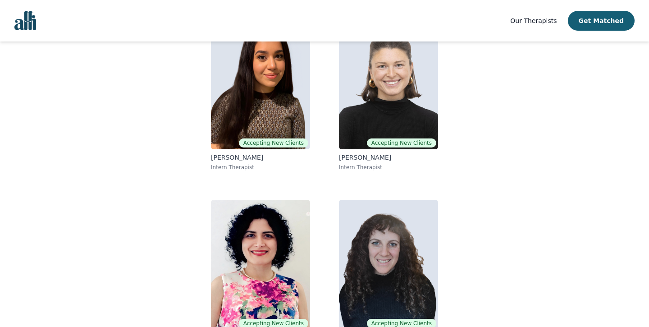
scroll to position [106, 0]
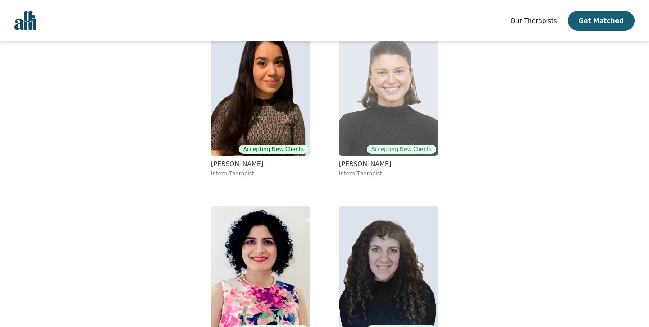
click at [399, 128] on img at bounding box center [388, 91] width 99 height 130
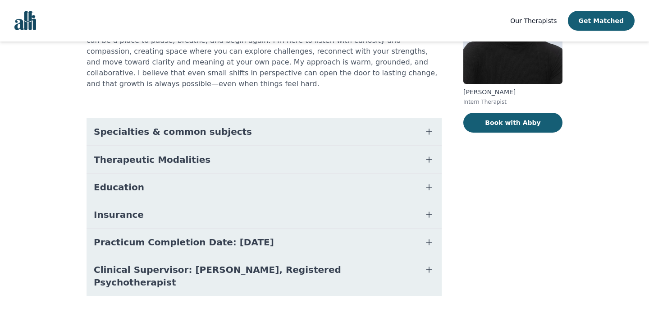
scroll to position [109, 0]
click at [320, 127] on button "Specialties & common subjects" at bounding box center [263, 131] width 355 height 27
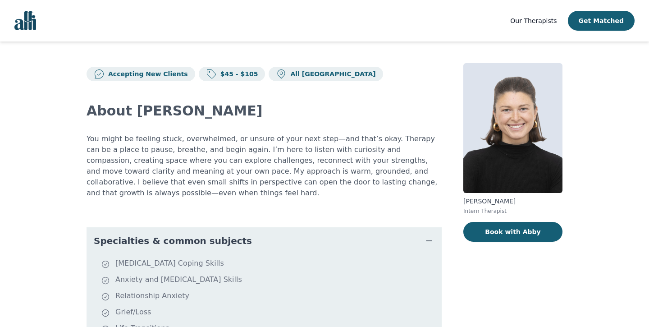
scroll to position [0, 0]
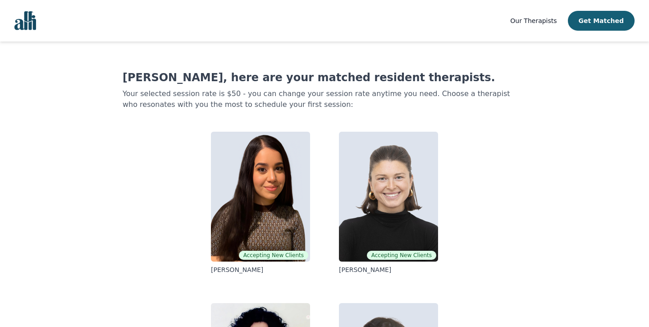
scroll to position [106, 0]
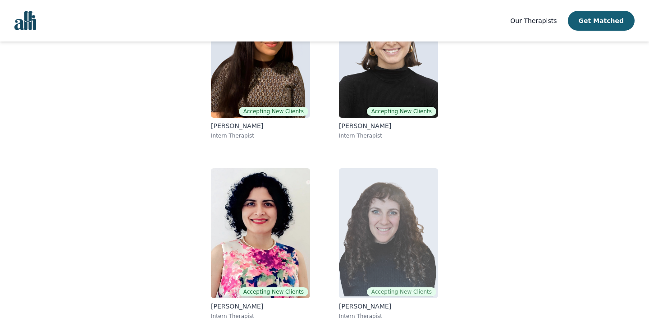
click at [385, 259] on img at bounding box center [388, 233] width 99 height 130
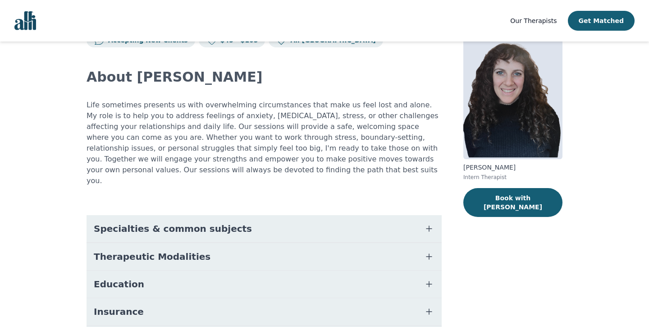
scroll to position [40, 0]
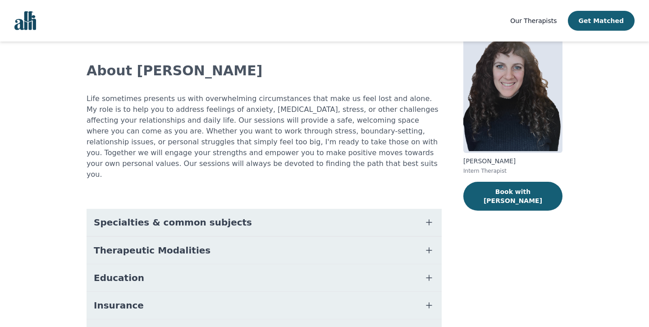
click at [262, 210] on button "Specialties & common subjects" at bounding box center [263, 222] width 355 height 27
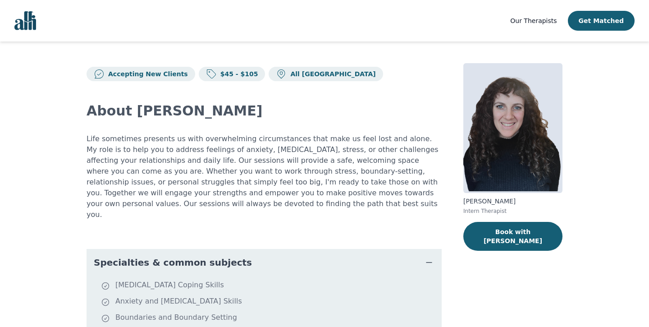
scroll to position [0, 0]
click at [130, 112] on h2 "About [PERSON_NAME]" at bounding box center [263, 111] width 355 height 16
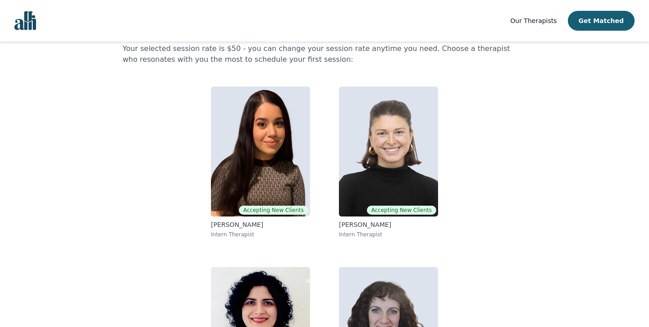
scroll to position [38, 0]
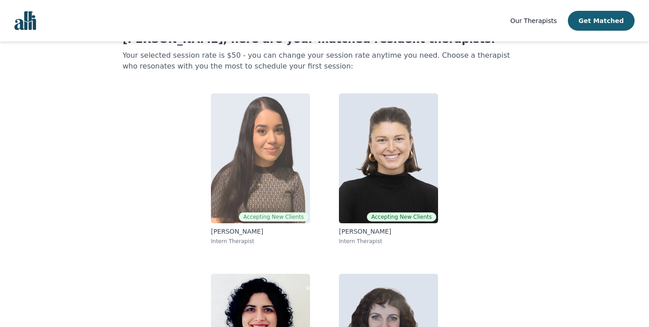
click at [300, 160] on img at bounding box center [260, 158] width 99 height 130
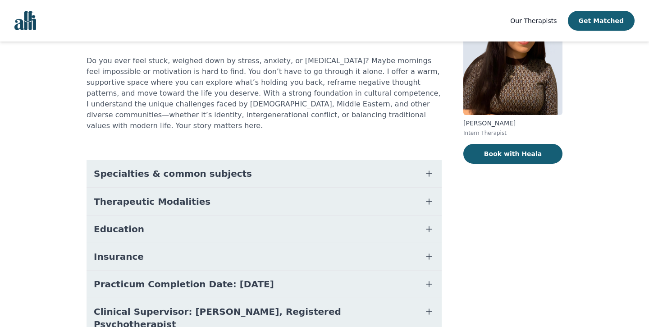
scroll to position [81, 0]
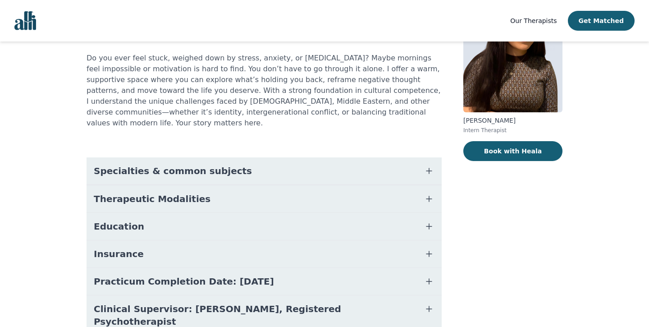
click at [259, 163] on button "Specialties & common subjects" at bounding box center [263, 170] width 355 height 27
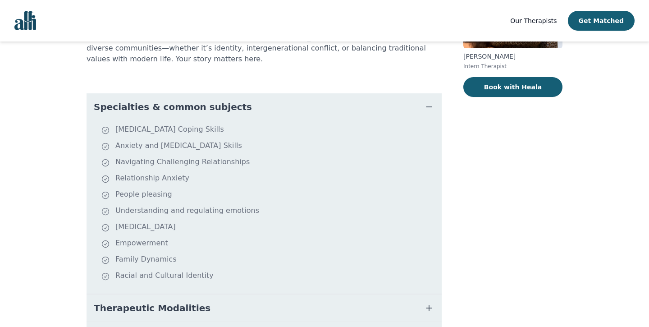
scroll to position [148, 0]
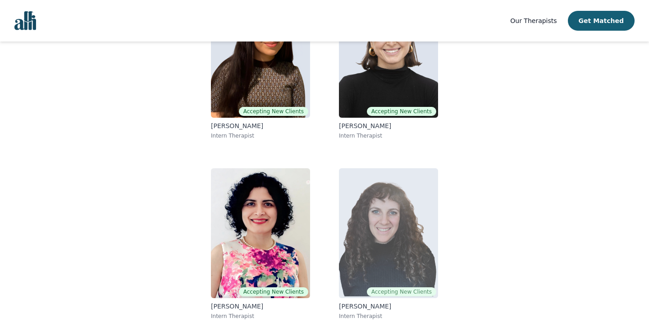
scroll to position [144, 0]
click at [389, 247] on img at bounding box center [388, 233] width 99 height 130
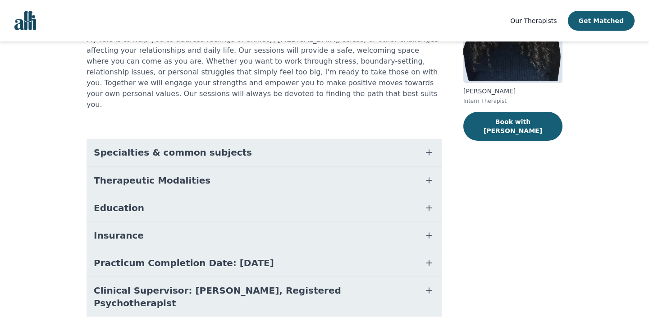
scroll to position [108, 0]
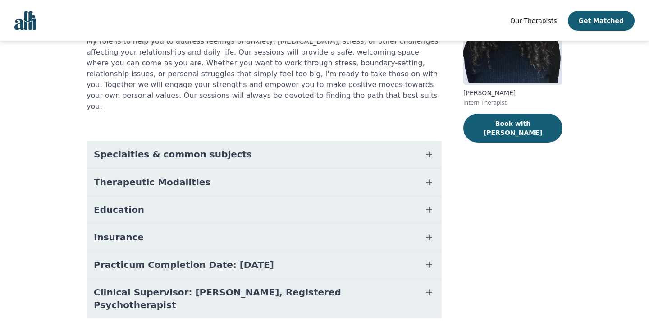
click at [428, 231] on icon "button" at bounding box center [428, 236] width 11 height 11
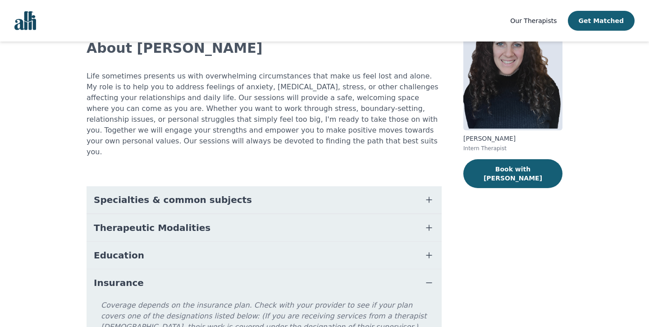
scroll to position [59, 0]
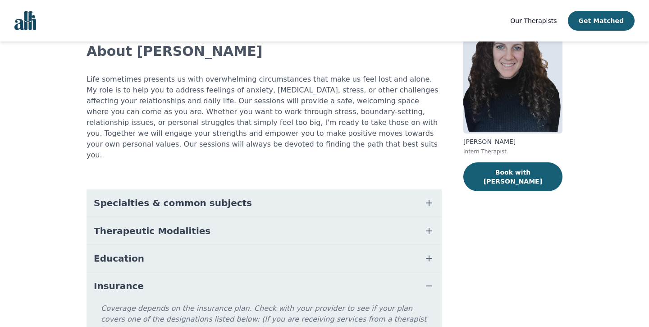
click at [250, 192] on button "Specialties & common subjects" at bounding box center [263, 202] width 355 height 27
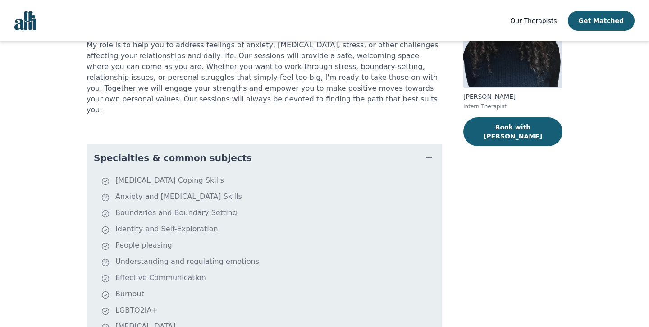
scroll to position [108, 0]
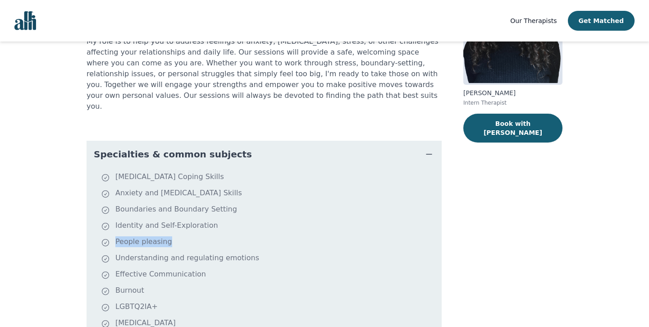
drag, startPoint x: 115, startPoint y: 231, endPoint x: 168, endPoint y: 231, distance: 52.7
click at [168, 236] on li "People pleasing" at bounding box center [269, 242] width 337 height 13
click at [149, 252] on li "Understanding and regulating emotions" at bounding box center [269, 258] width 337 height 13
drag, startPoint x: 116, startPoint y: 246, endPoint x: 245, endPoint y: 245, distance: 129.3
click at [245, 252] on li "Understanding and regulating emotions" at bounding box center [269, 258] width 337 height 13
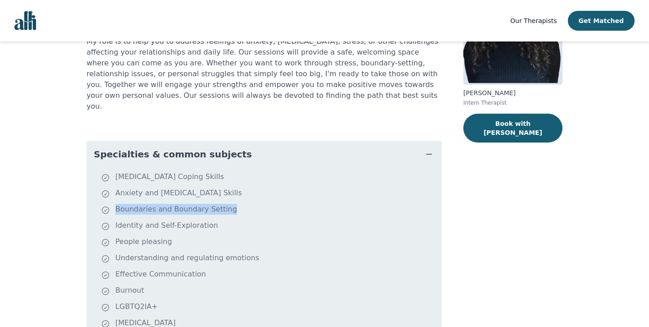
drag, startPoint x: 117, startPoint y: 197, endPoint x: 226, endPoint y: 196, distance: 109.4
click at [226, 204] on li "Boundaries and Boundary Setting" at bounding box center [269, 210] width 337 height 13
click at [129, 187] on li "Anxiety and [MEDICAL_DATA] Skills" at bounding box center [269, 193] width 337 height 13
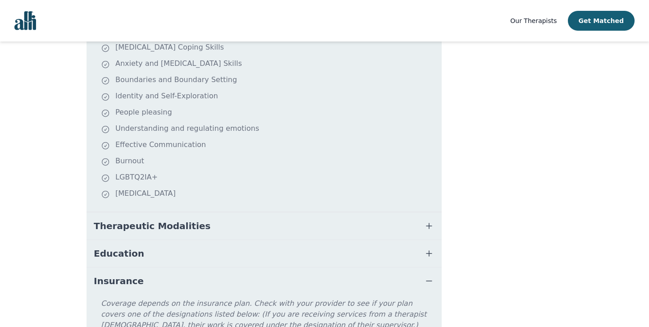
scroll to position [253, 0]
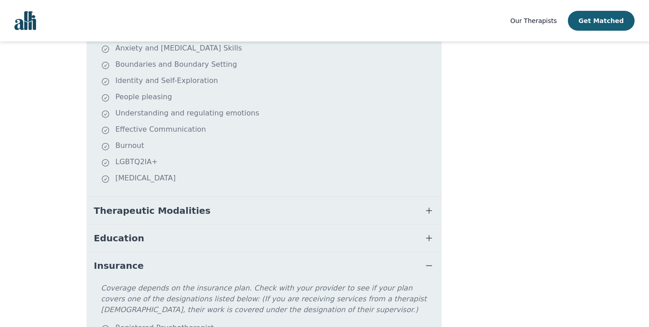
click at [166, 204] on span "Therapeutic Modalities" at bounding box center [152, 210] width 117 height 13
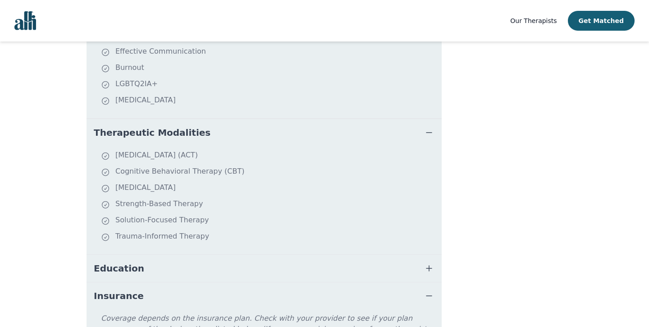
scroll to position [332, 0]
click at [157, 256] on button "Education" at bounding box center [263, 266] width 355 height 27
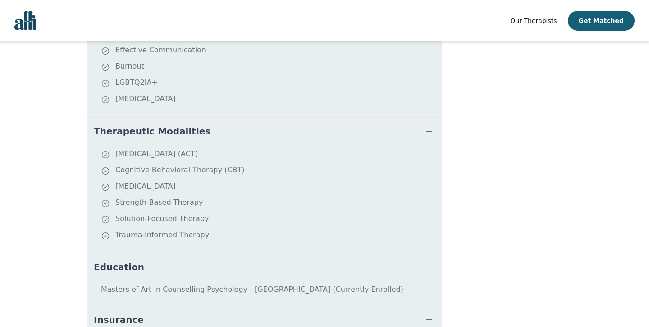
click at [157, 256] on button "Education" at bounding box center [263, 266] width 355 height 27
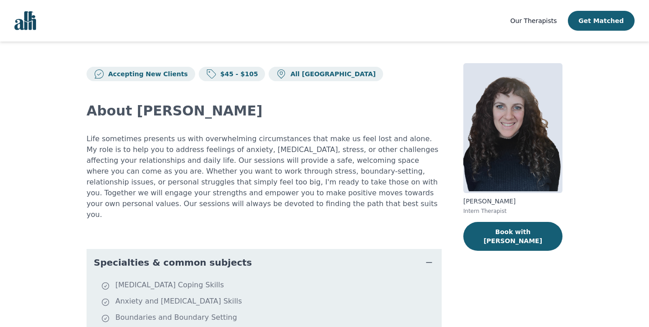
scroll to position [0, 0]
click at [505, 233] on button "Book with [PERSON_NAME]" at bounding box center [512, 236] width 99 height 29
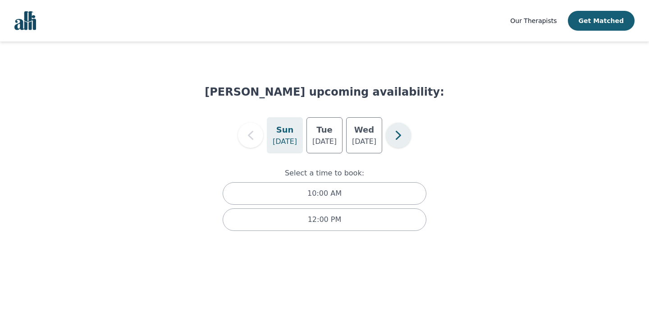
click at [395, 138] on icon "button" at bounding box center [398, 135] width 18 height 18
click at [255, 139] on icon "button" at bounding box center [250, 135] width 18 height 18
click at [328, 139] on p "[DATE]" at bounding box center [324, 141] width 24 height 11
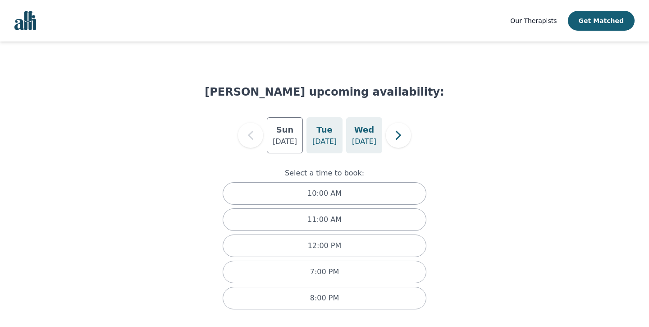
click at [362, 137] on p "[DATE]" at bounding box center [364, 141] width 24 height 11
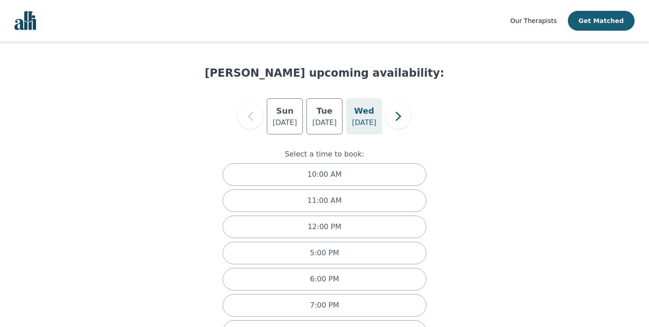
scroll to position [21, 0]
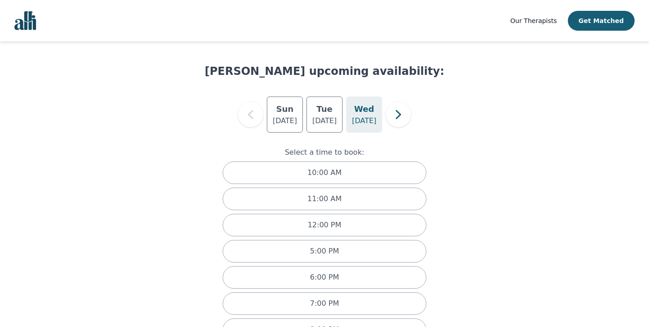
click at [250, 113] on icon "button" at bounding box center [250, 114] width 5 height 9
click at [334, 225] on p "12:00 PM" at bounding box center [325, 224] width 34 height 11
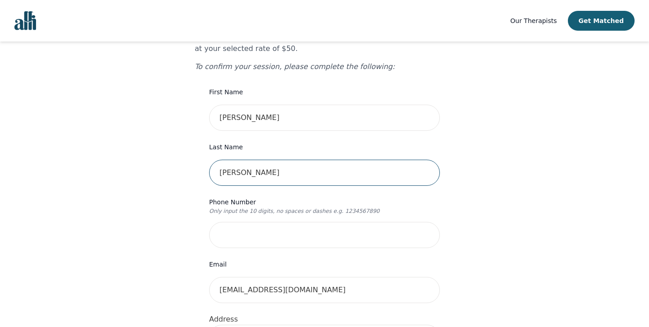
scroll to position [125, 0]
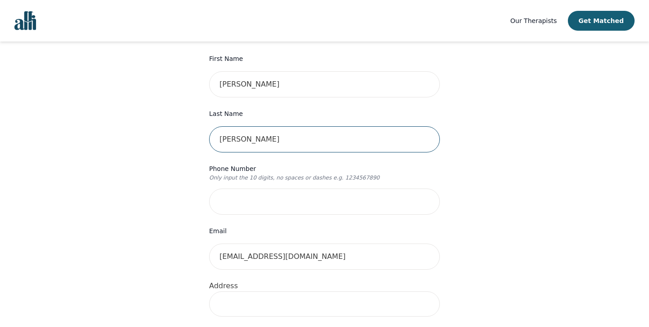
type input "[PERSON_NAME]"
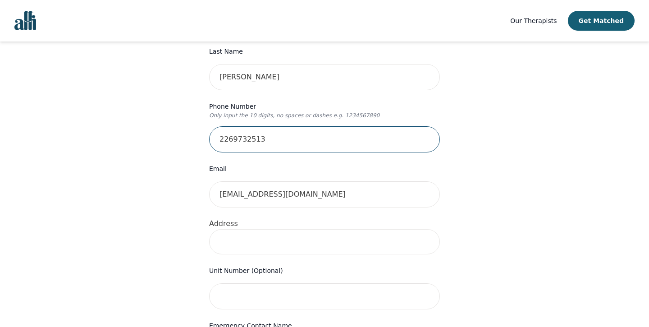
scroll to position [202, 0]
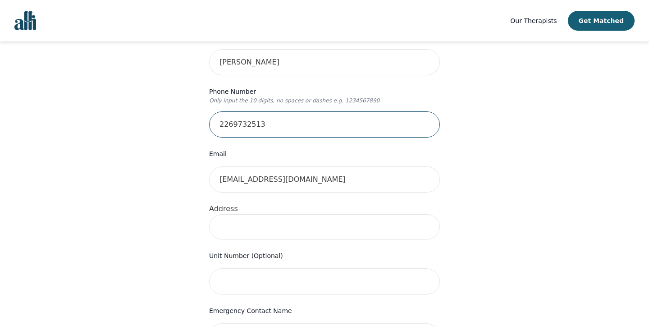
type input "2269732513"
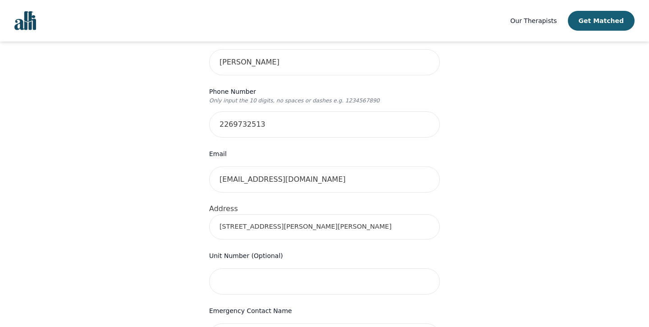
type input "[STREET_ADDRESS][PERSON_NAME][PERSON_NAME]"
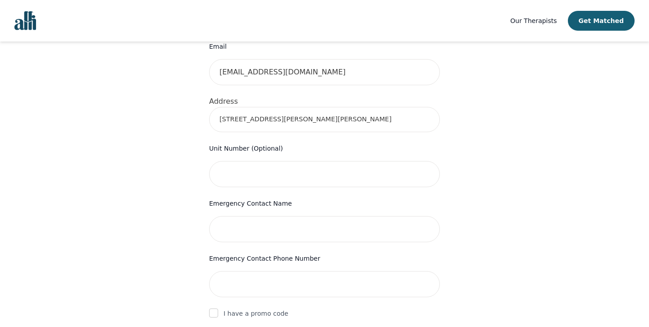
scroll to position [321, 0]
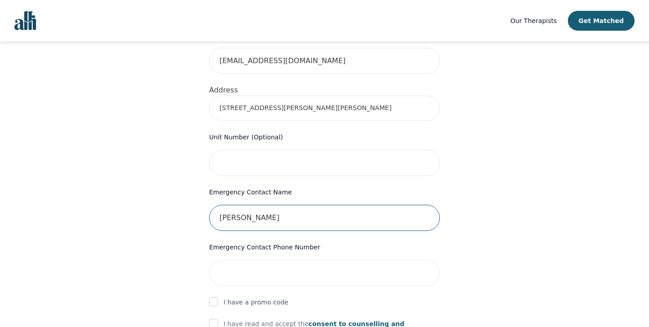
type input "[PERSON_NAME]"
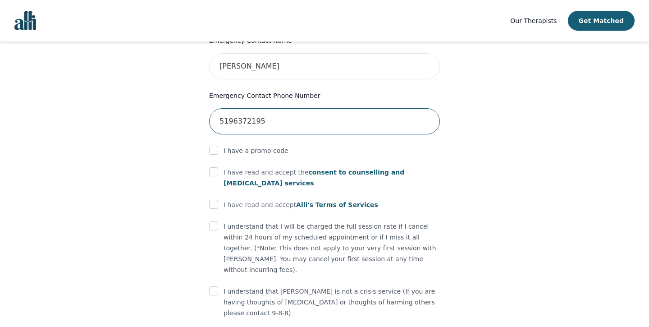
scroll to position [473, 0]
type input "5196372195"
click at [212, 166] on input "checkbox" at bounding box center [213, 170] width 9 height 9
checkbox input "true"
click at [216, 199] on input "checkbox" at bounding box center [213, 203] width 9 height 9
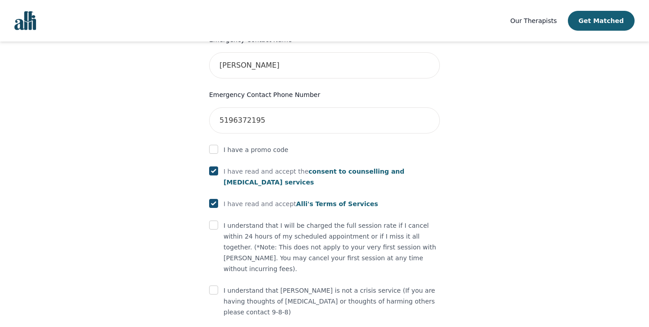
checkbox input "true"
click at [213, 220] on input "checkbox" at bounding box center [213, 224] width 9 height 9
checkbox input "true"
click at [213, 285] on input "checkbox" at bounding box center [213, 289] width 9 height 9
checkbox input "true"
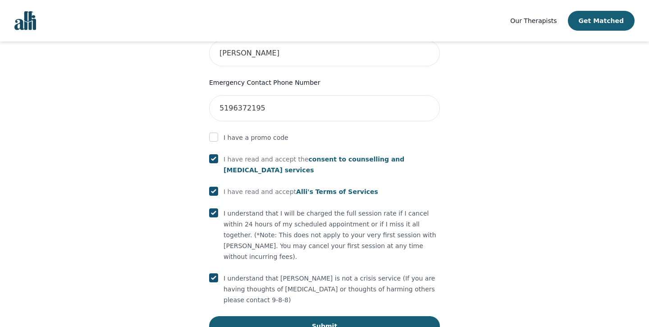
scroll to position [485, 0]
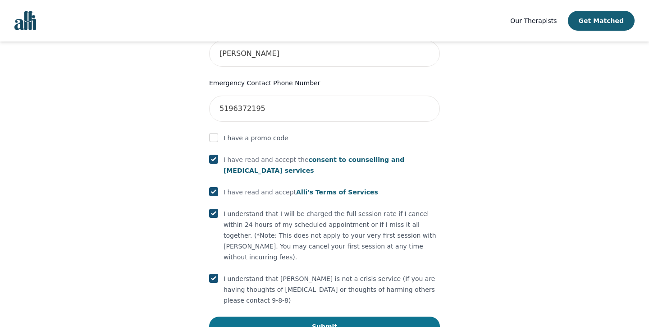
click at [317, 316] on button "Submit" at bounding box center [324, 326] width 231 height 20
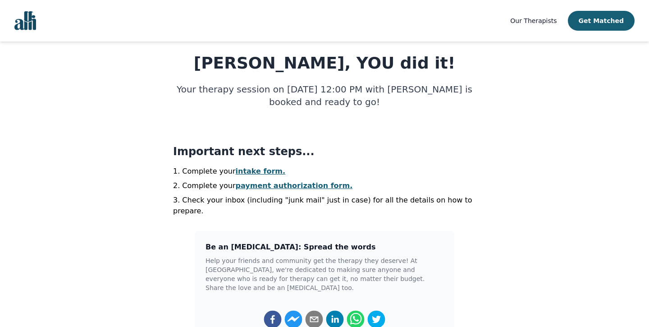
scroll to position [121, 0]
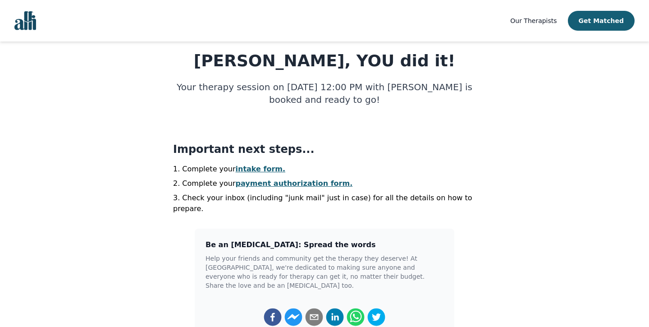
click at [250, 167] on link "intake form." at bounding box center [261, 168] width 50 height 9
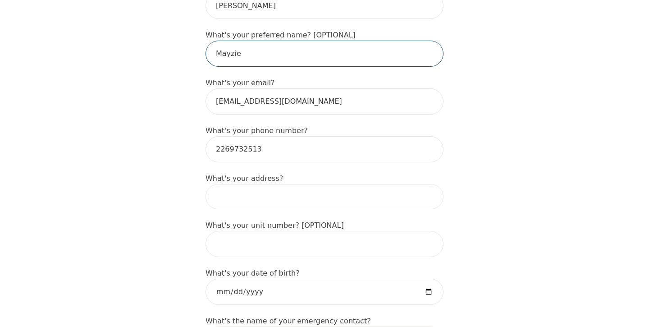
scroll to position [242, 0]
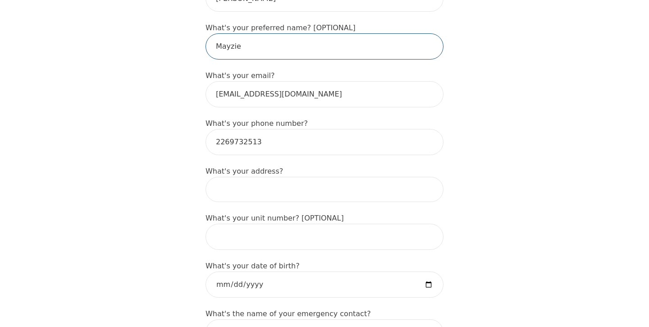
type input "Mayzie"
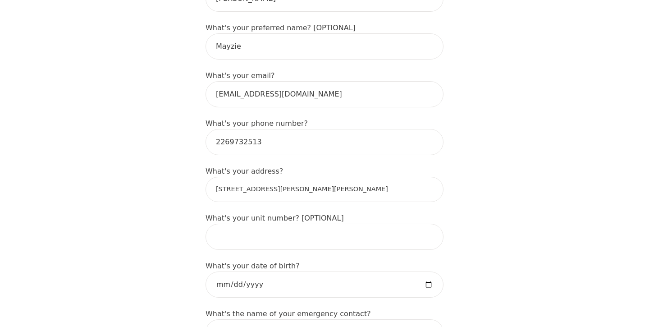
type input "[STREET_ADDRESS][PERSON_NAME][PERSON_NAME]"
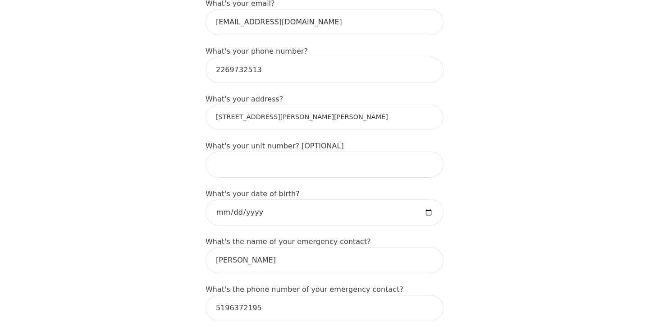
scroll to position [316, 0]
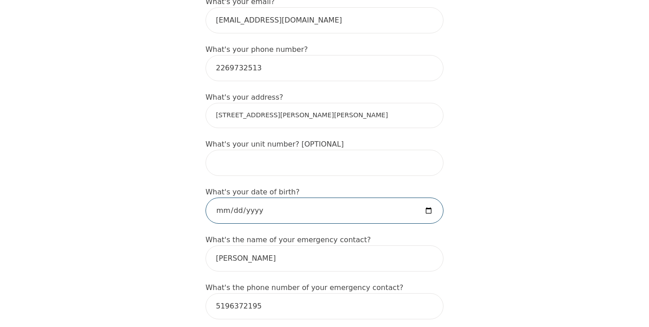
click at [250, 215] on input "date" at bounding box center [324, 210] width 238 height 26
click at [221, 209] on input "date" at bounding box center [324, 210] width 238 height 26
click at [278, 210] on input "date" at bounding box center [324, 210] width 238 height 26
type input "[DATE]"
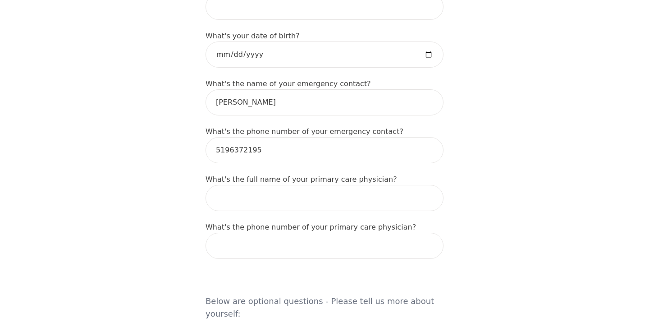
scroll to position [476, 0]
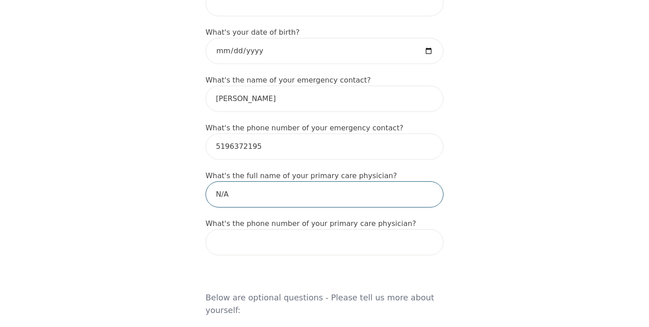
type input "N/A"
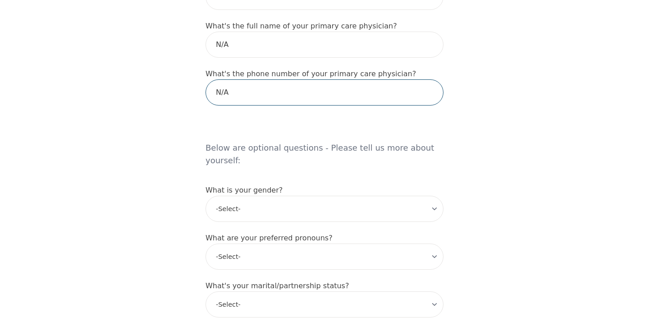
scroll to position [626, 0]
type input "N/A"
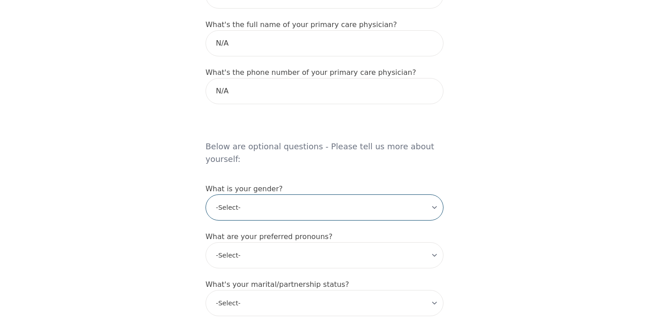
select select "[DEMOGRAPHIC_DATA]"
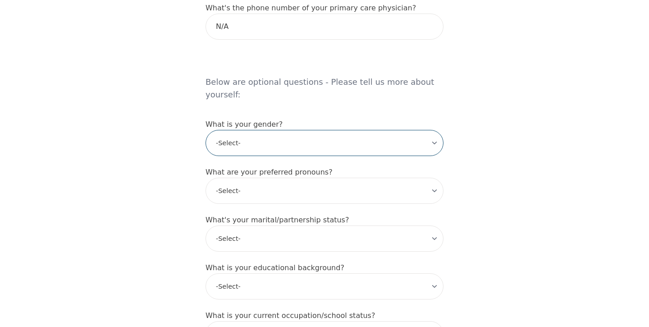
scroll to position [695, 0]
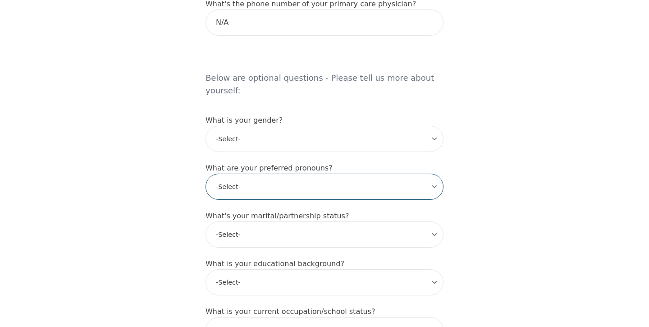
select select "she/her"
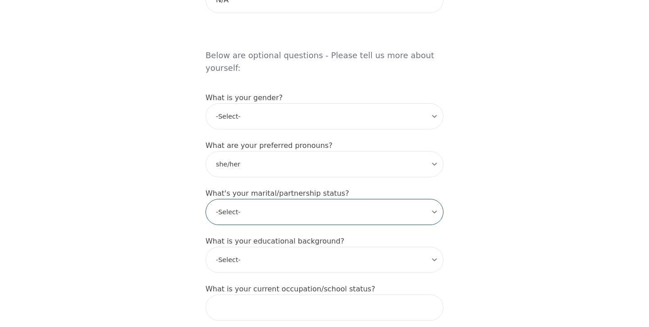
select select "Partnered"
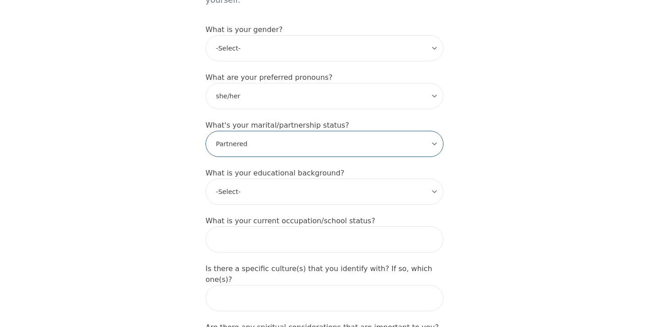
scroll to position [787, 0]
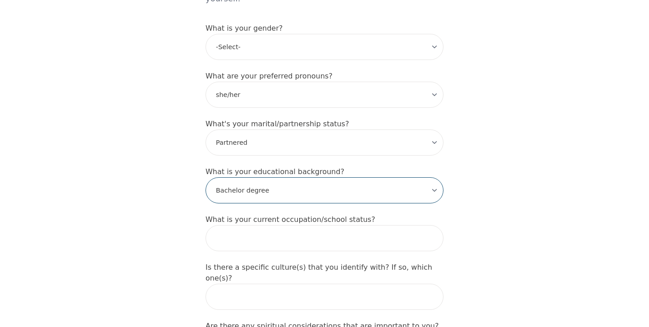
select select "Associate degree"
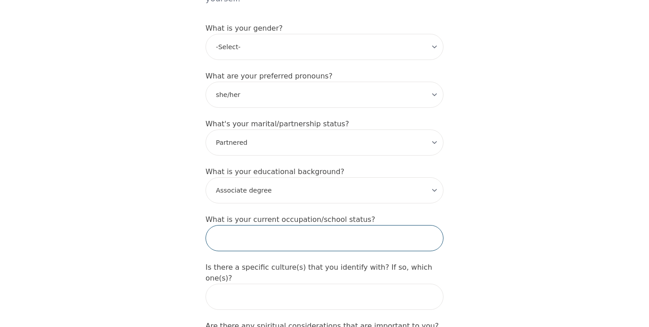
click at [254, 226] on input "text" at bounding box center [324, 238] width 238 height 26
type input "w"
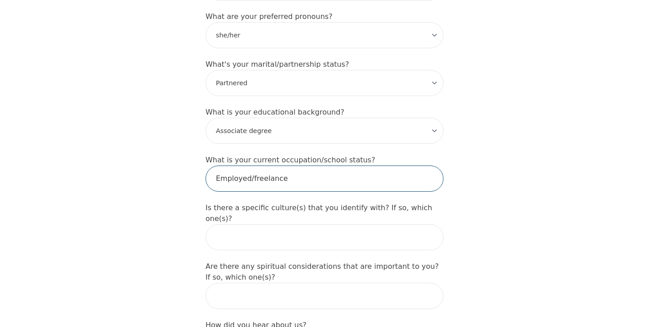
scroll to position [860, 0]
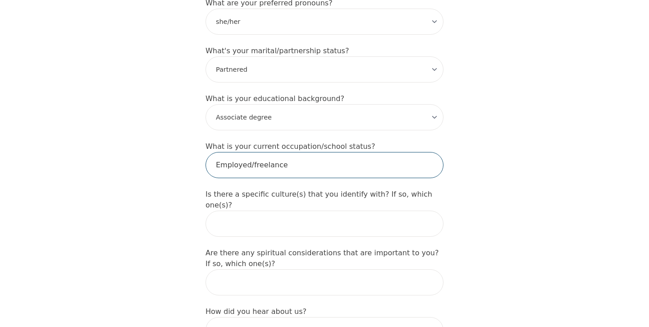
type input "Employed/freelance"
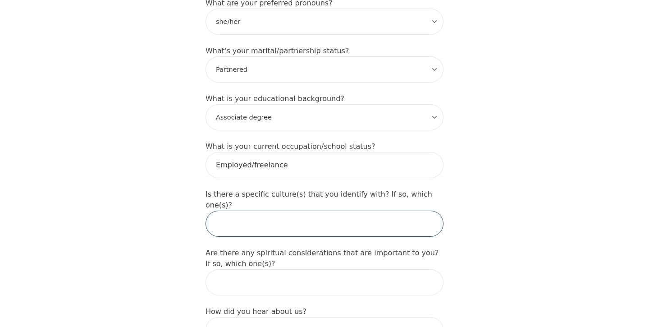
click at [237, 210] on input "text" at bounding box center [324, 223] width 238 height 26
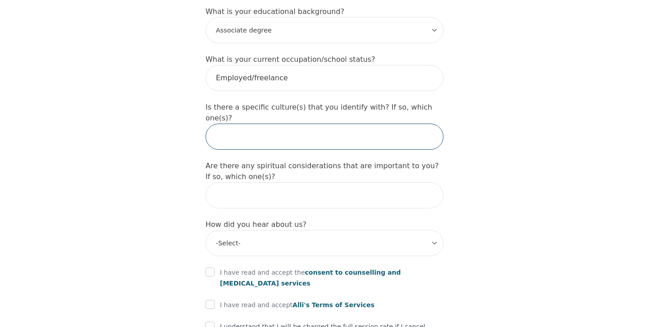
scroll to position [947, 0]
click at [208, 161] on label "Are there any spiritual considerations that are important to you? If so, which …" at bounding box center [321, 170] width 233 height 19
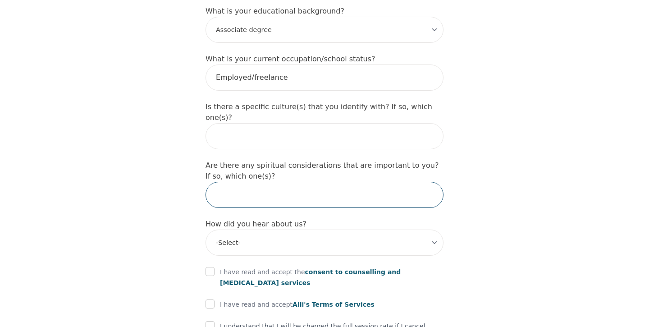
click at [289, 182] on input "text" at bounding box center [324, 195] width 238 height 26
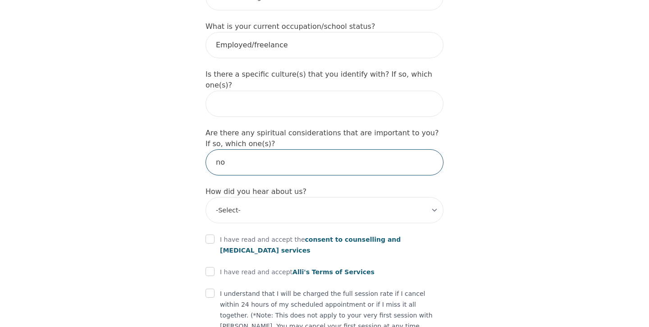
scroll to position [985, 0]
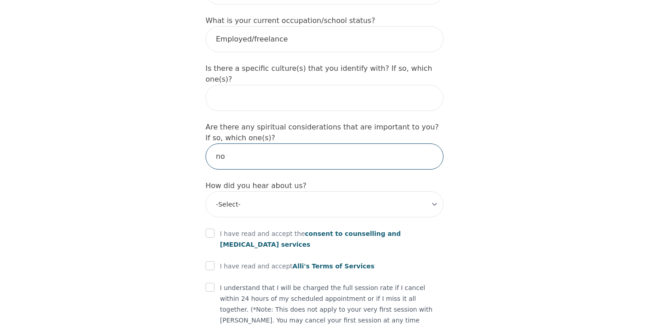
type input "no"
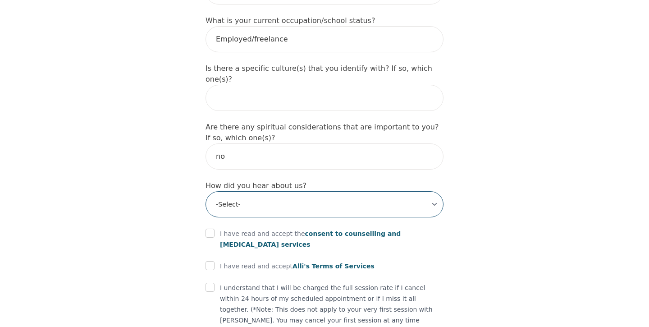
select select "Friend"
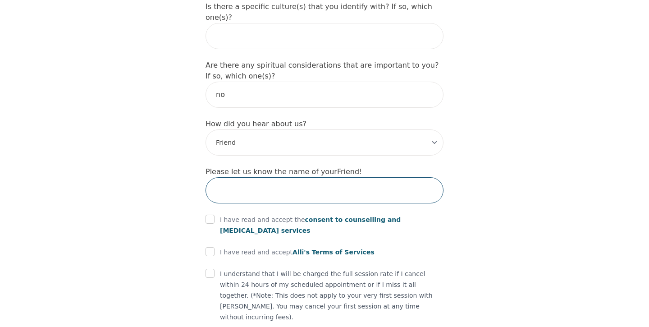
scroll to position [1088, 0]
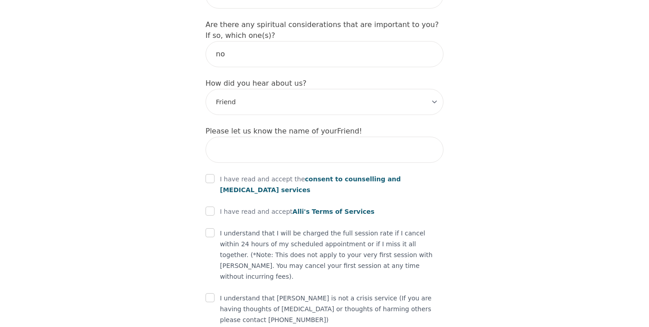
click at [211, 174] on input "checkbox" at bounding box center [209, 178] width 9 height 9
checkbox input "true"
click at [213, 206] on input "checkbox" at bounding box center [209, 210] width 9 height 9
checkbox input "true"
click at [213, 228] on input "checkbox" at bounding box center [209, 232] width 9 height 9
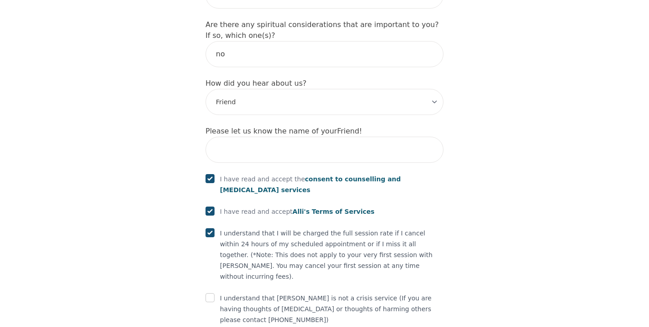
checkbox input "true"
click at [211, 293] on input "checkbox" at bounding box center [209, 297] width 9 height 9
checkbox input "true"
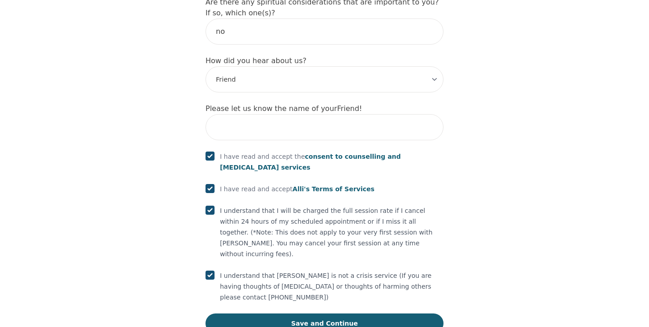
scroll to position [1110, 0]
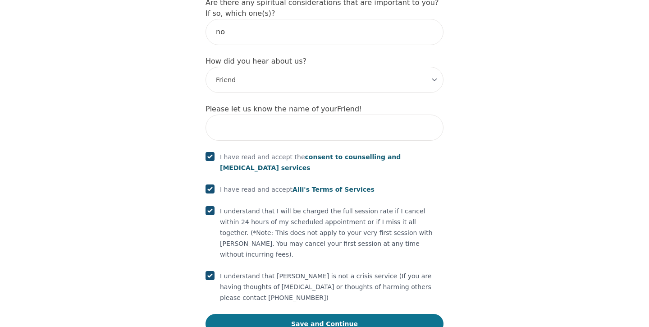
click at [254, 313] on button "Save and Continue" at bounding box center [324, 323] width 238 height 20
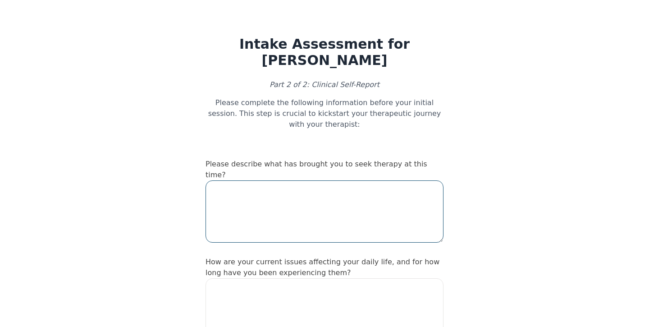
click at [222, 182] on textarea at bounding box center [324, 211] width 238 height 62
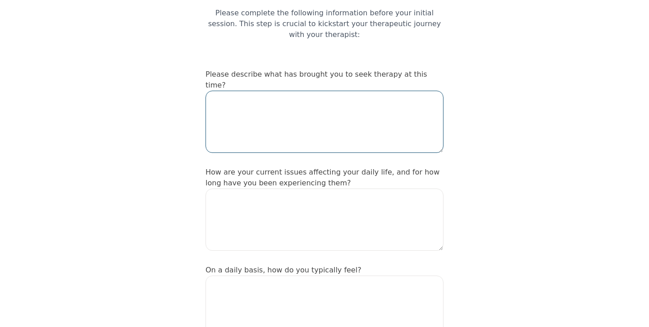
scroll to position [91, 0]
